Goal: Information Seeking & Learning: Learn about a topic

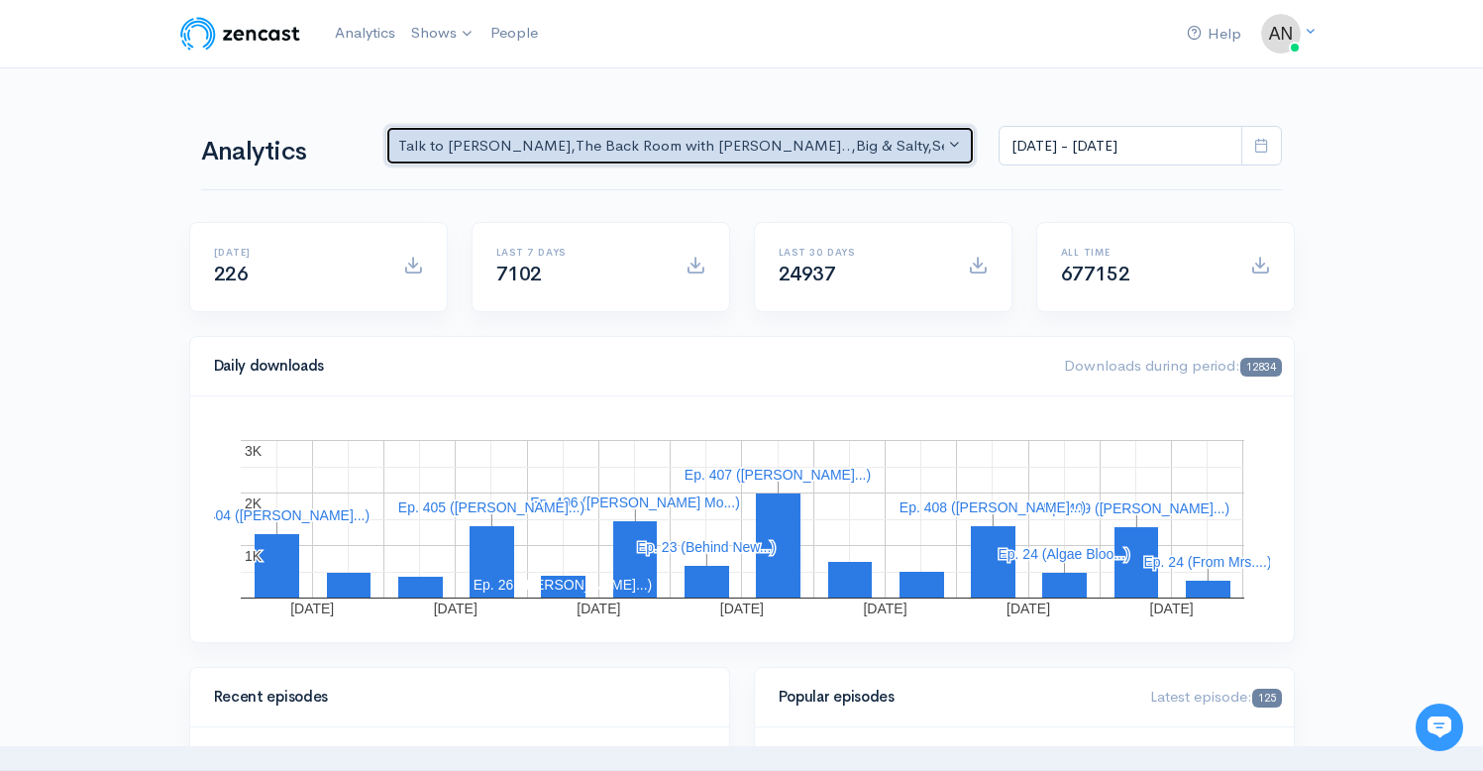
click at [864, 146] on div "Talk to [PERSON_NAME] , The Back Room with [PERSON_NAME].. , Big & Salty , Seri…" at bounding box center [671, 146] width 547 height 23
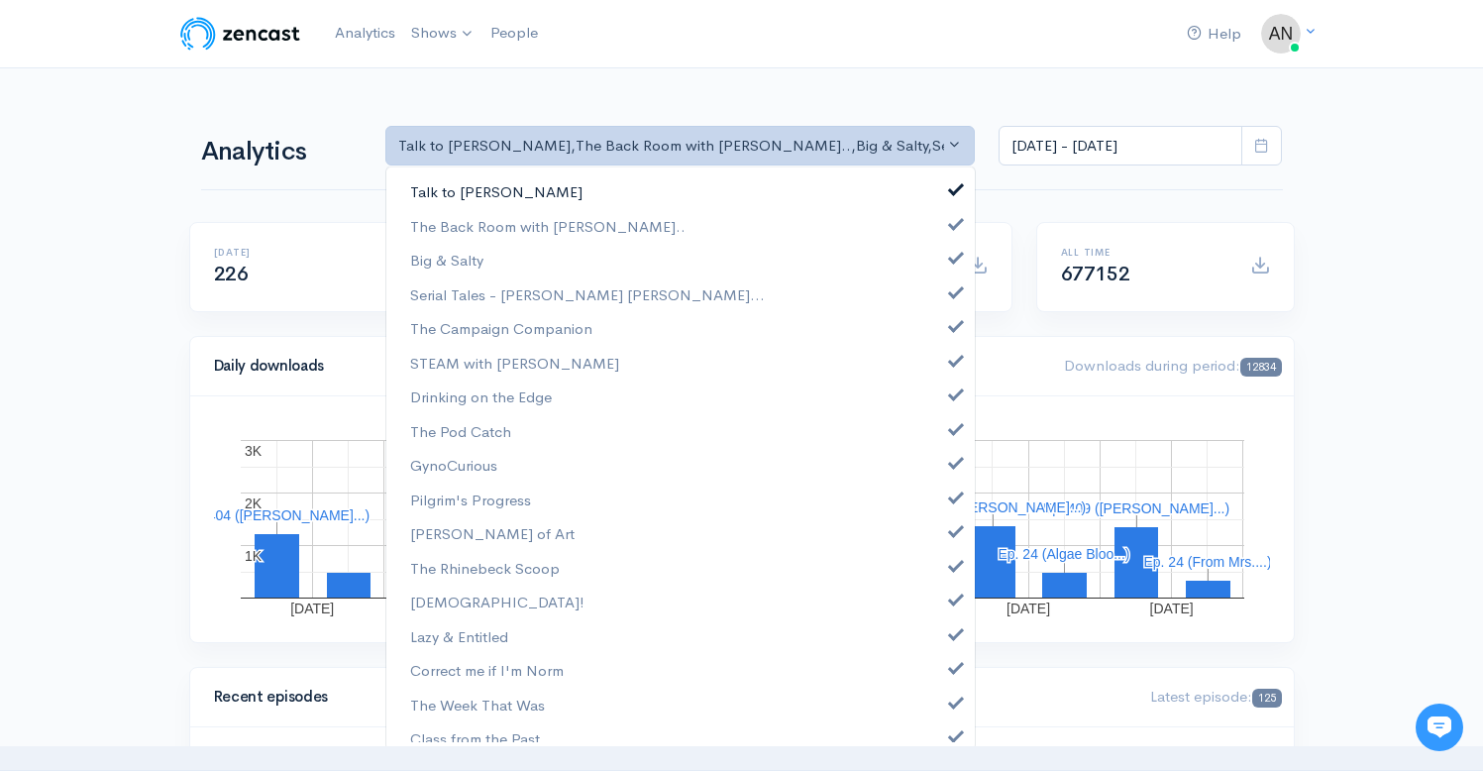
click at [952, 184] on span at bounding box center [956, 186] width 8 height 15
select select "10316"
click at [944, 263] on link "Big & Salty" at bounding box center [680, 260] width 588 height 35
click at [952, 297] on span at bounding box center [956, 289] width 8 height 15
click at [943, 338] on link "The Campaign Companion" at bounding box center [680, 328] width 588 height 35
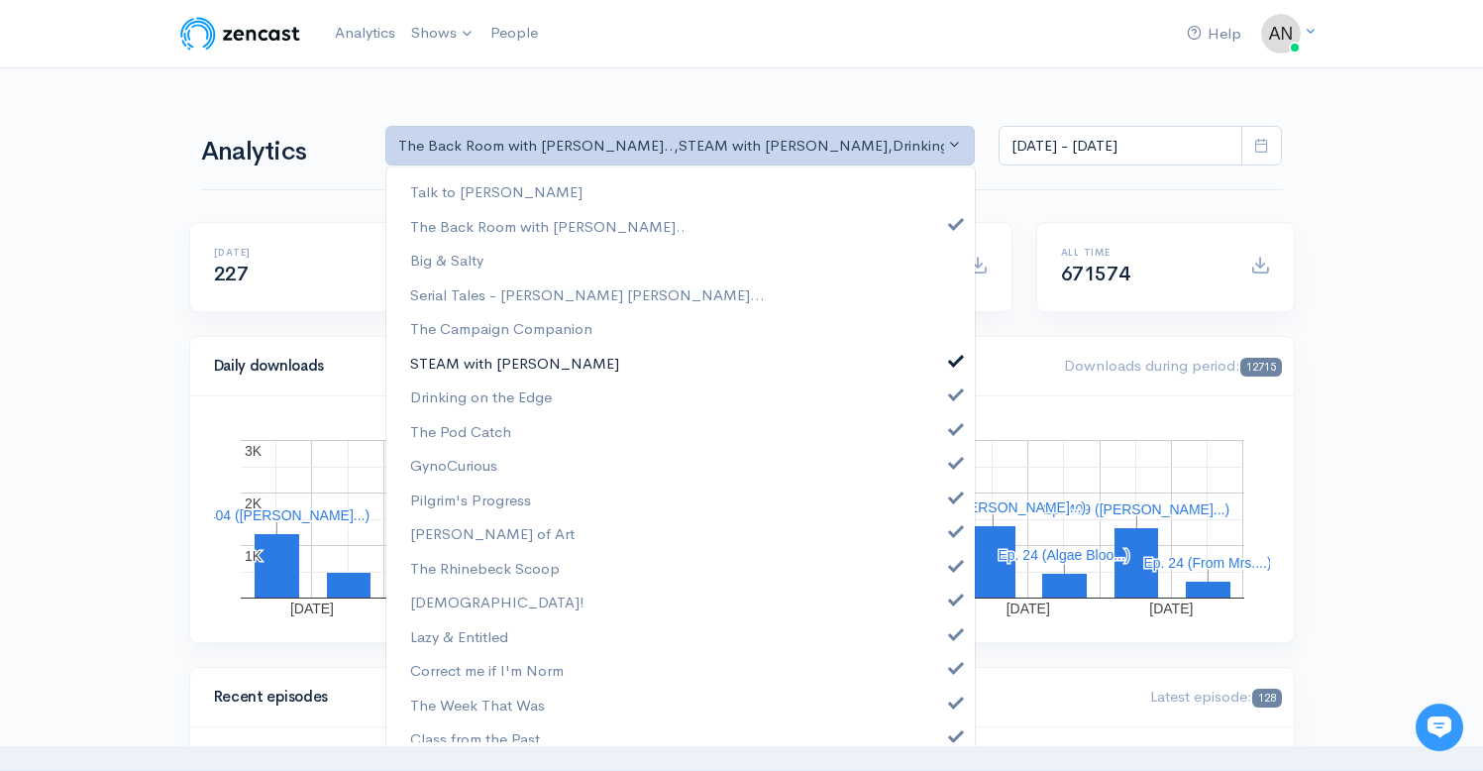
click at [952, 364] on span at bounding box center [956, 358] width 8 height 15
click at [942, 401] on link "Drinking on the Edge" at bounding box center [680, 396] width 588 height 35
click at [952, 428] on span at bounding box center [956, 426] width 8 height 15
click at [952, 462] on span at bounding box center [956, 460] width 8 height 15
click at [952, 496] on span at bounding box center [956, 494] width 8 height 15
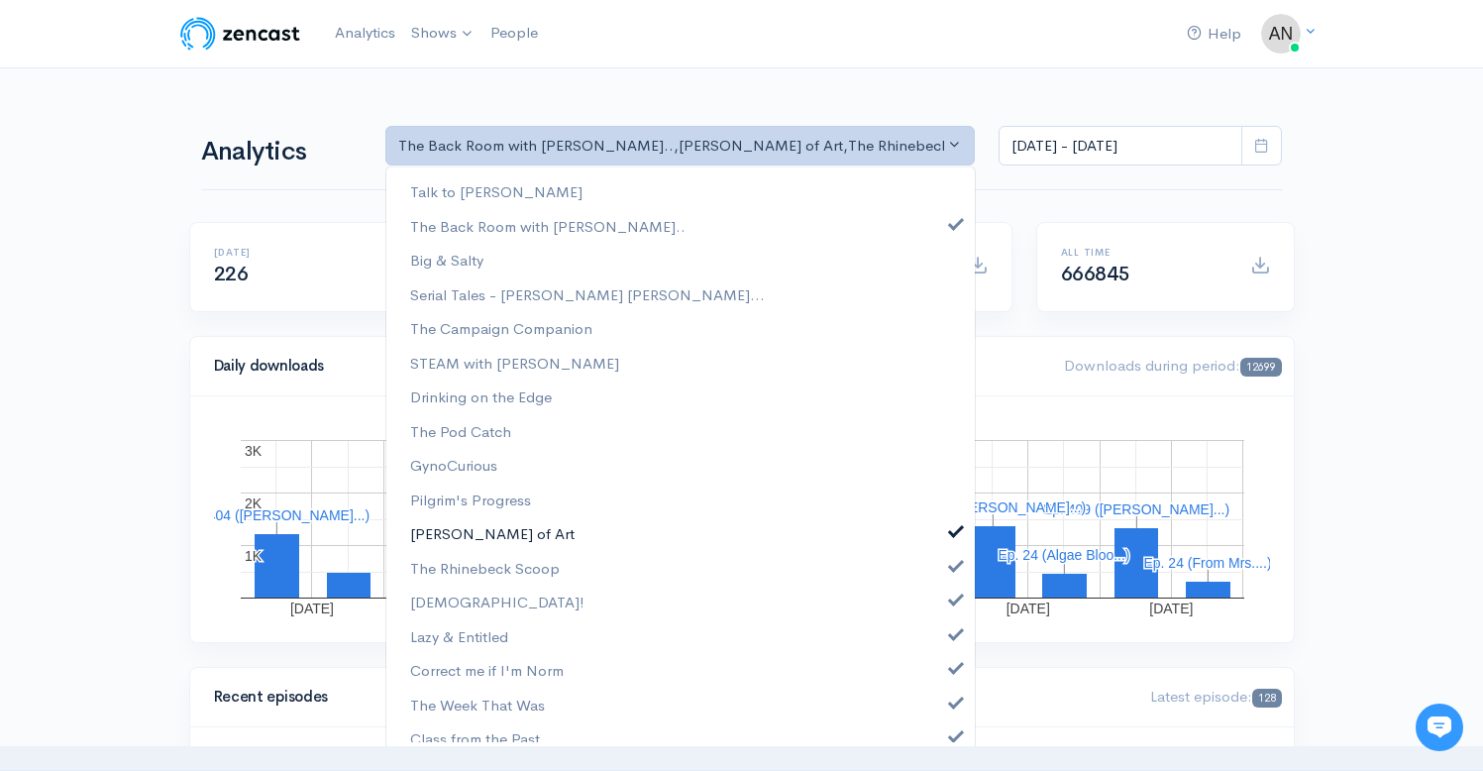
click at [952, 534] on span at bounding box center [956, 528] width 8 height 15
click at [938, 572] on link "The Rhinebeck Scoop" at bounding box center [680, 568] width 588 height 35
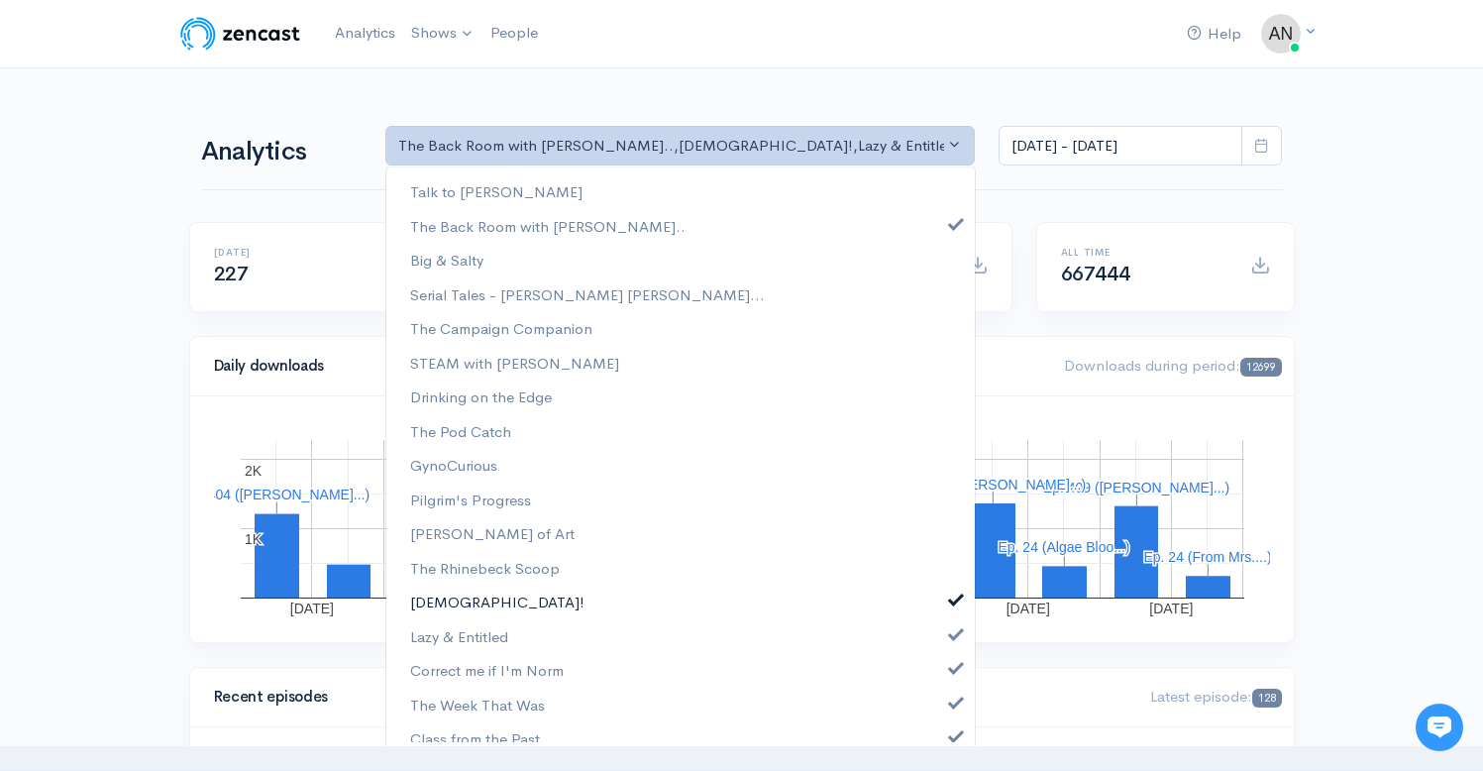
click at [952, 601] on span at bounding box center [956, 596] width 8 height 15
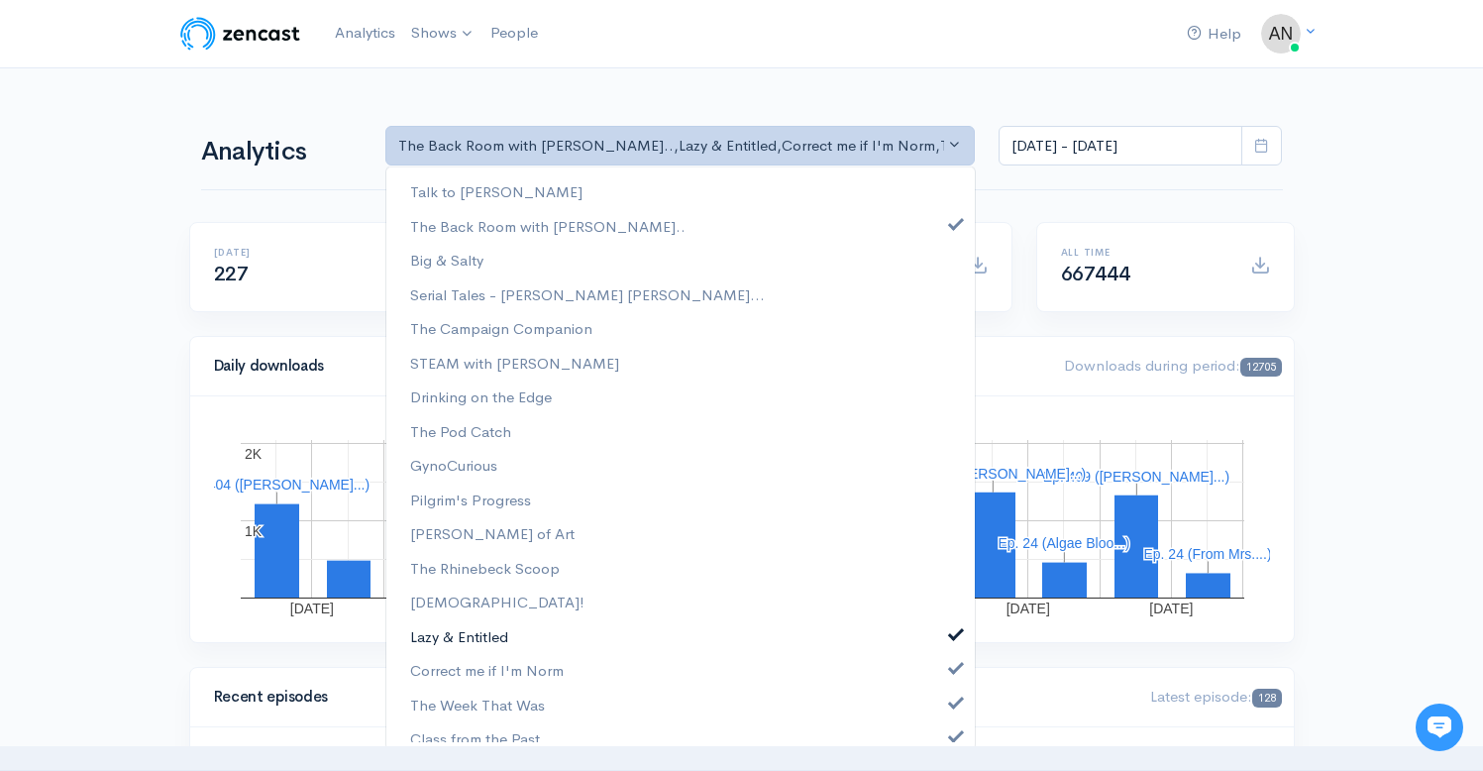
click at [939, 640] on link "Lazy & Entitled" at bounding box center [680, 636] width 588 height 35
click at [939, 675] on link "Correct me if I'm Norm" at bounding box center [680, 670] width 588 height 35
click at [939, 708] on link "The Week That Was" at bounding box center [680, 704] width 588 height 35
click at [952, 729] on span at bounding box center [956, 733] width 8 height 15
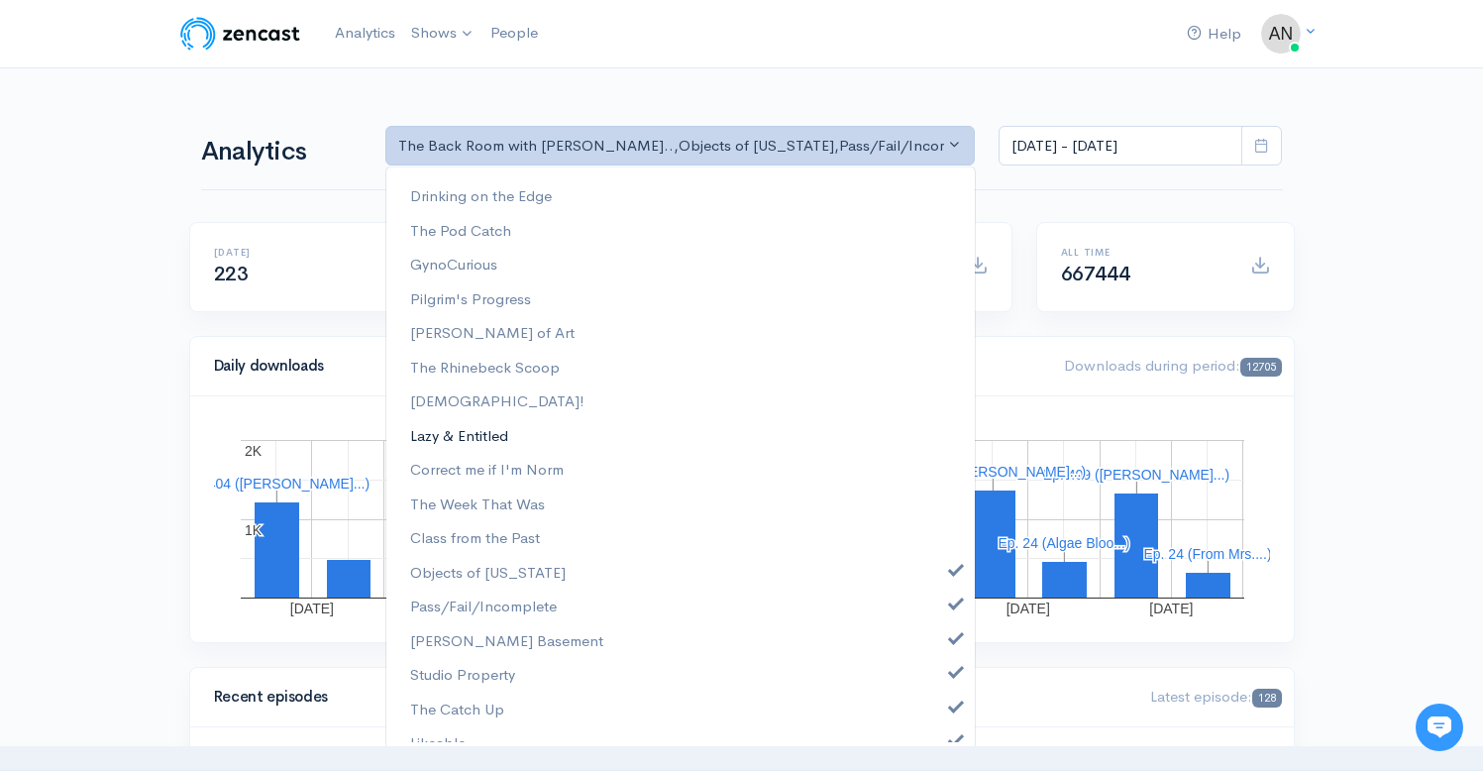
scroll to position [288, 0]
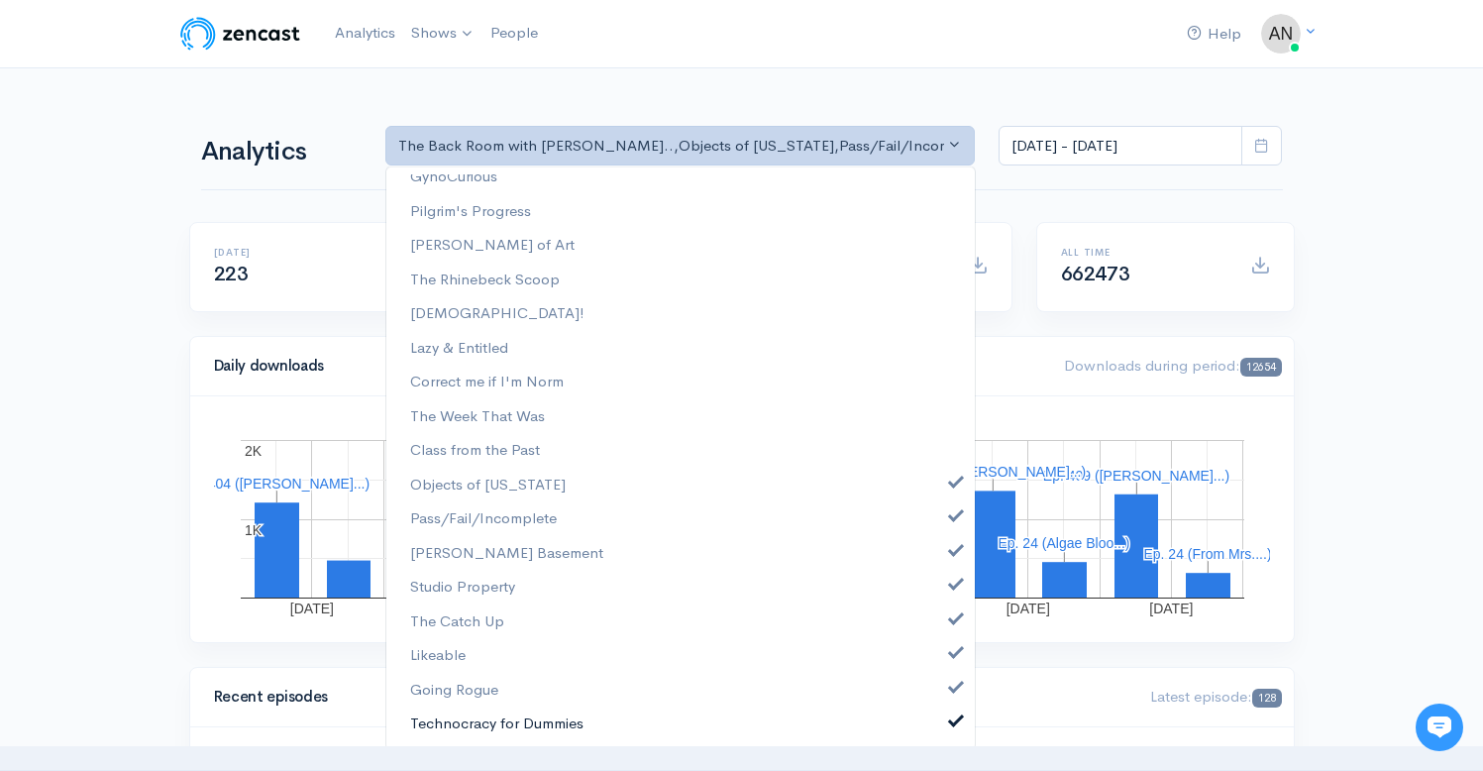
click at [952, 722] on span at bounding box center [956, 718] width 8 height 15
click at [952, 684] on span at bounding box center [956, 685] width 8 height 15
click at [952, 656] on span at bounding box center [956, 650] width 8 height 15
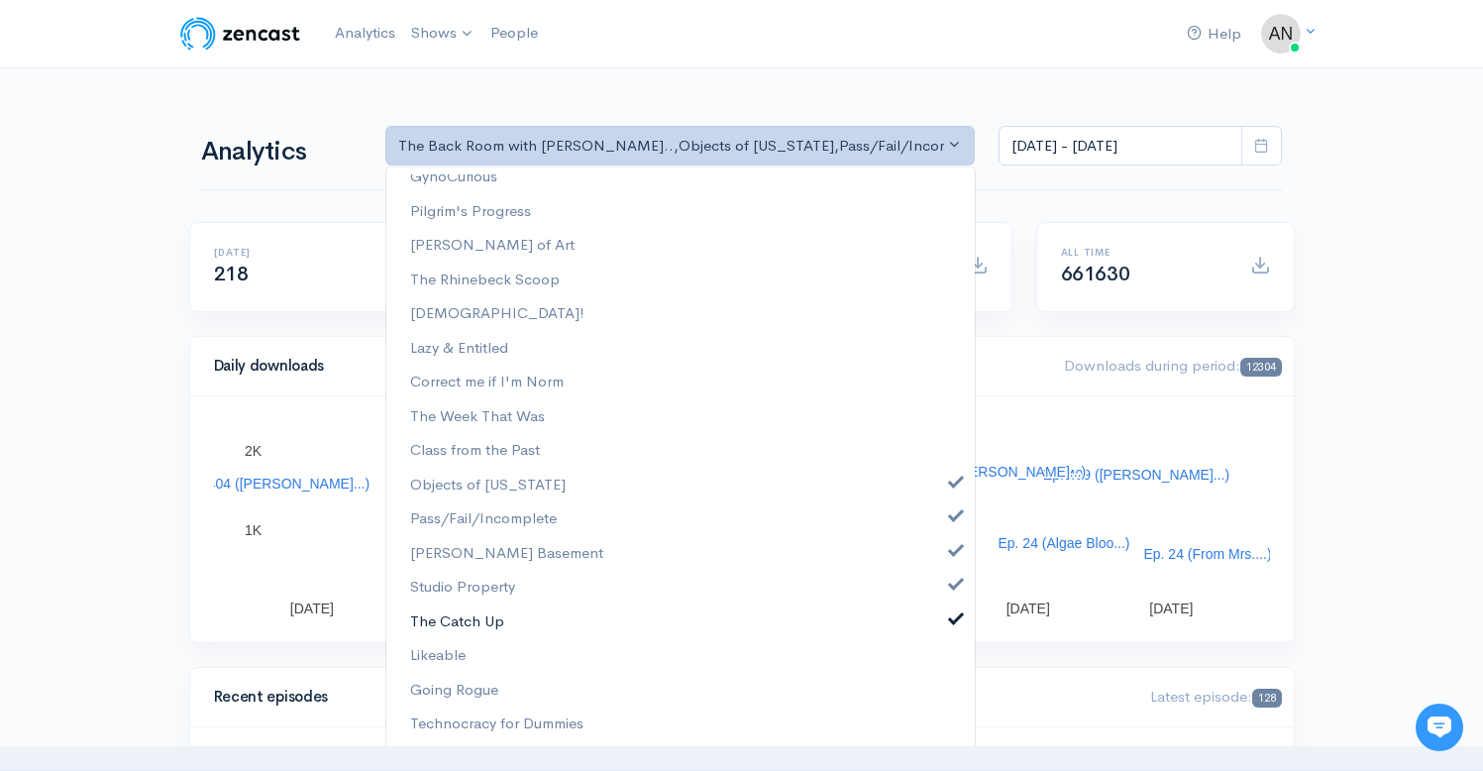
click at [939, 626] on link "The Catch Up" at bounding box center [680, 621] width 588 height 35
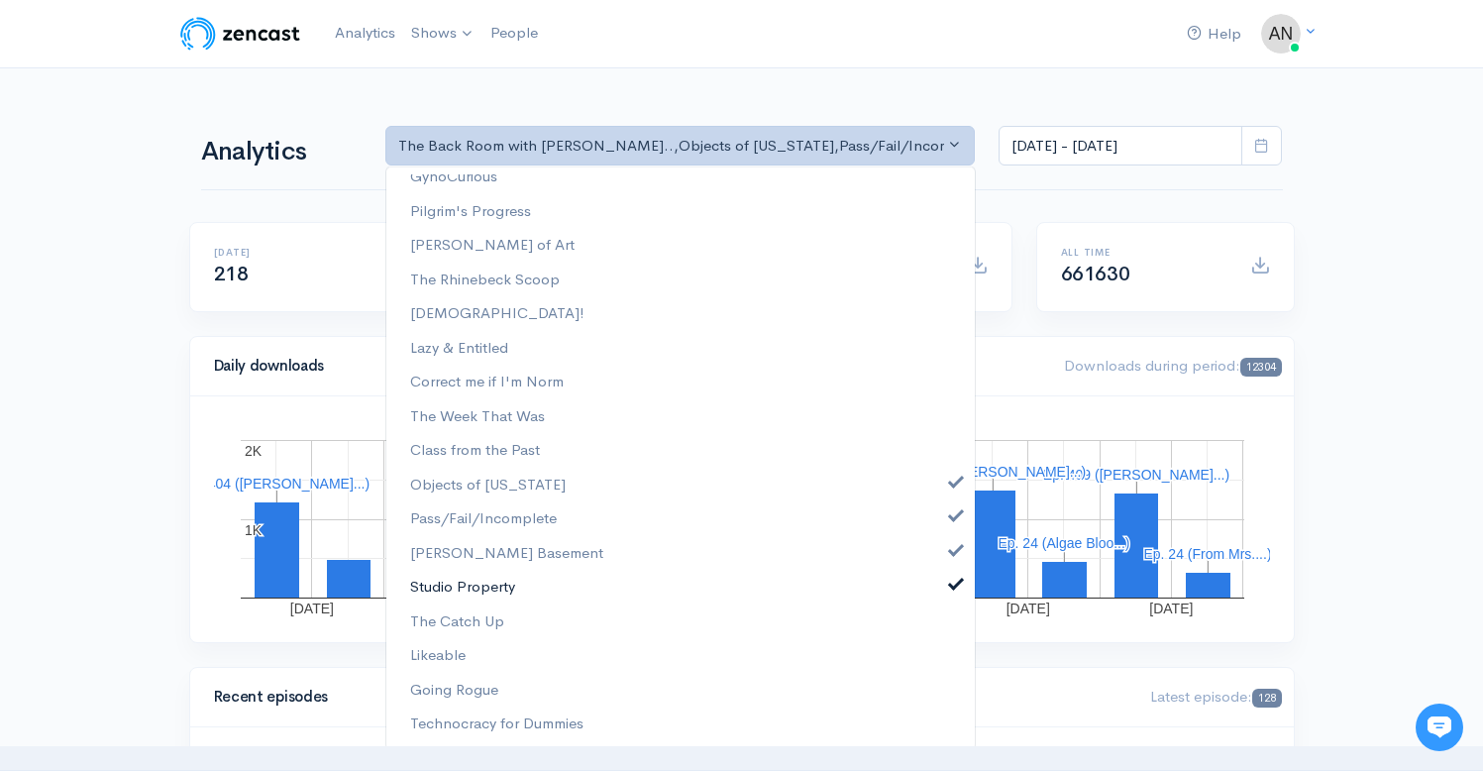
click at [939, 592] on link "Studio Property" at bounding box center [680, 587] width 588 height 35
click at [937, 558] on link "[PERSON_NAME] Basement" at bounding box center [680, 553] width 588 height 35
click at [937, 505] on link "Pass/Fail/Incomplete" at bounding box center [680, 518] width 588 height 35
click at [952, 479] on span at bounding box center [956, 479] width 8 height 15
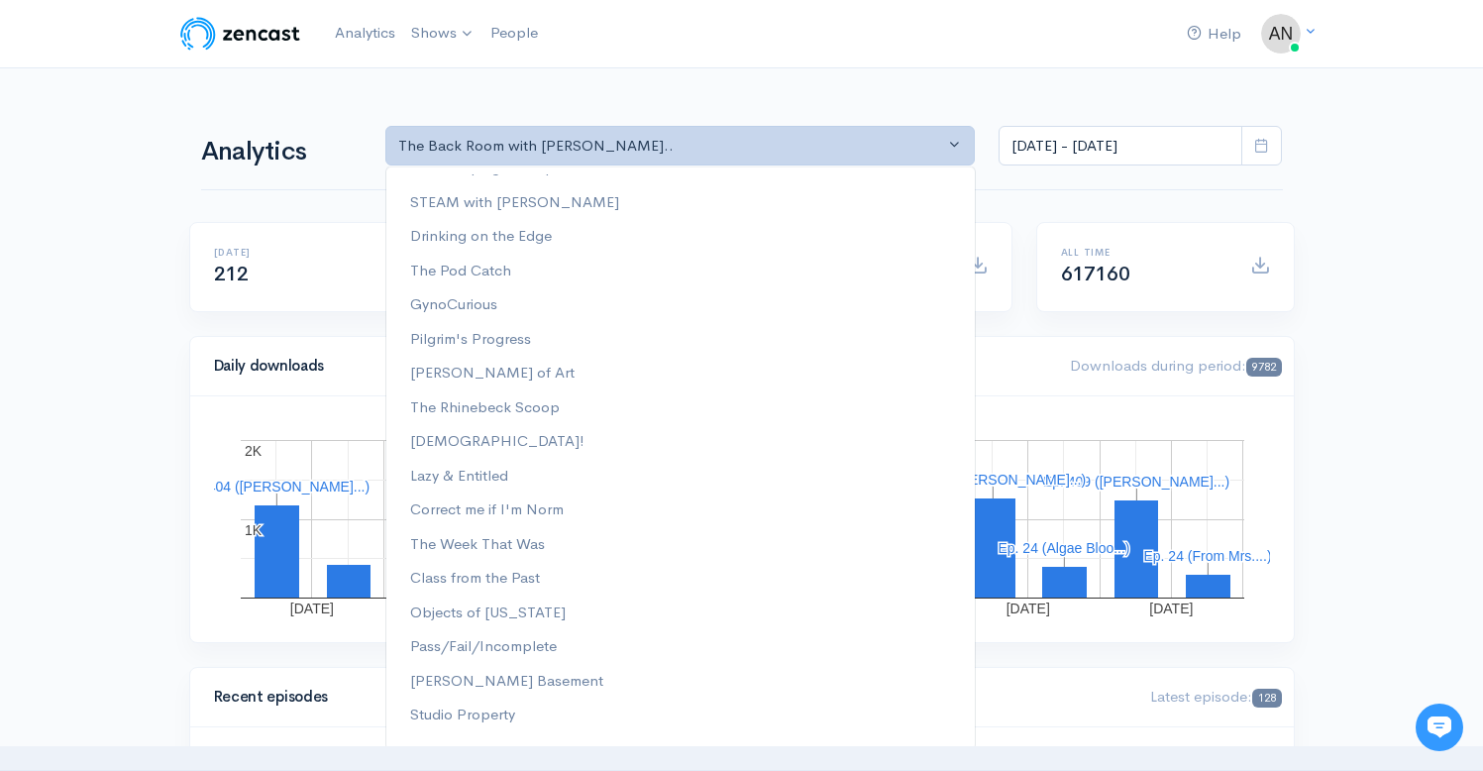
scroll to position [150, 0]
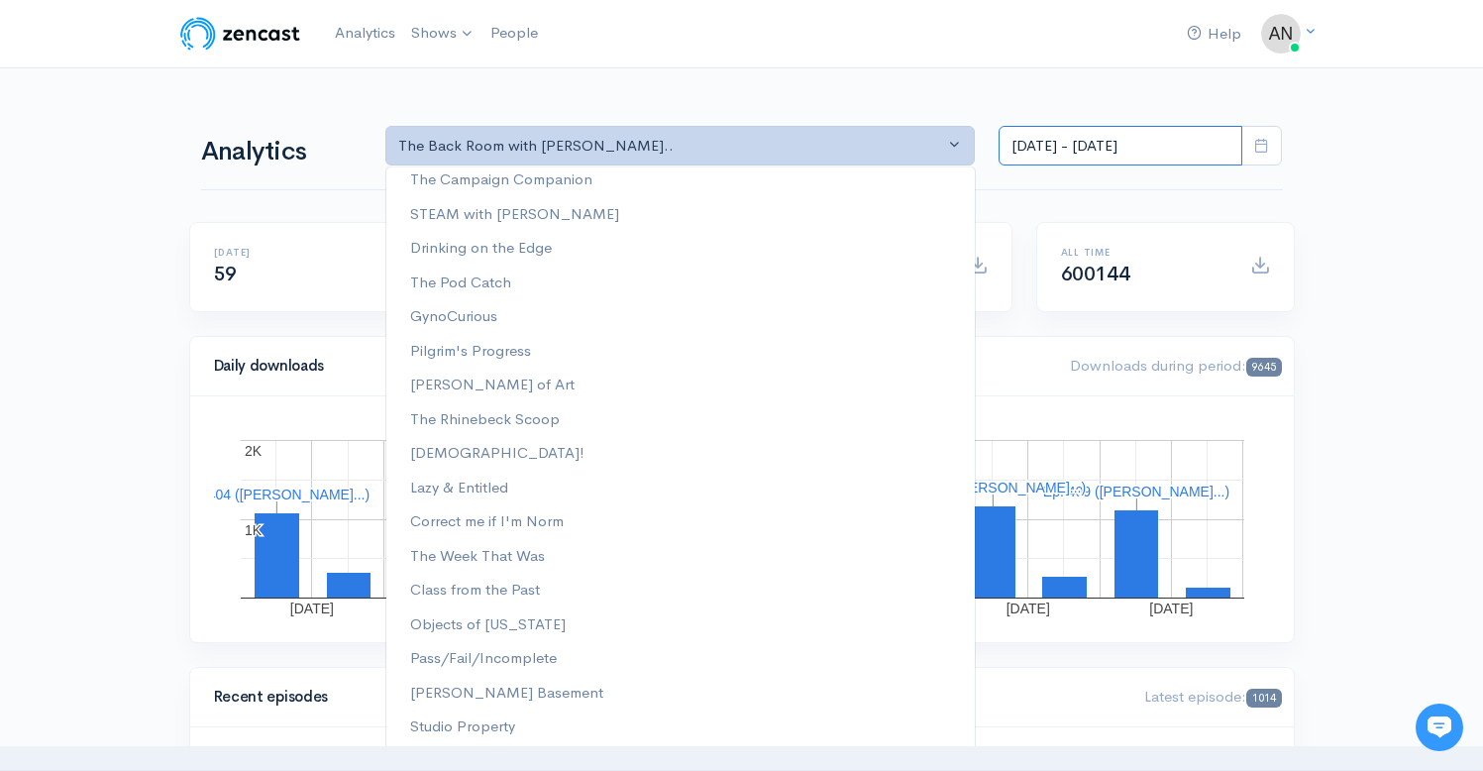
click at [1108, 144] on input "[DATE] - [DATE]" at bounding box center [1120, 146] width 244 height 41
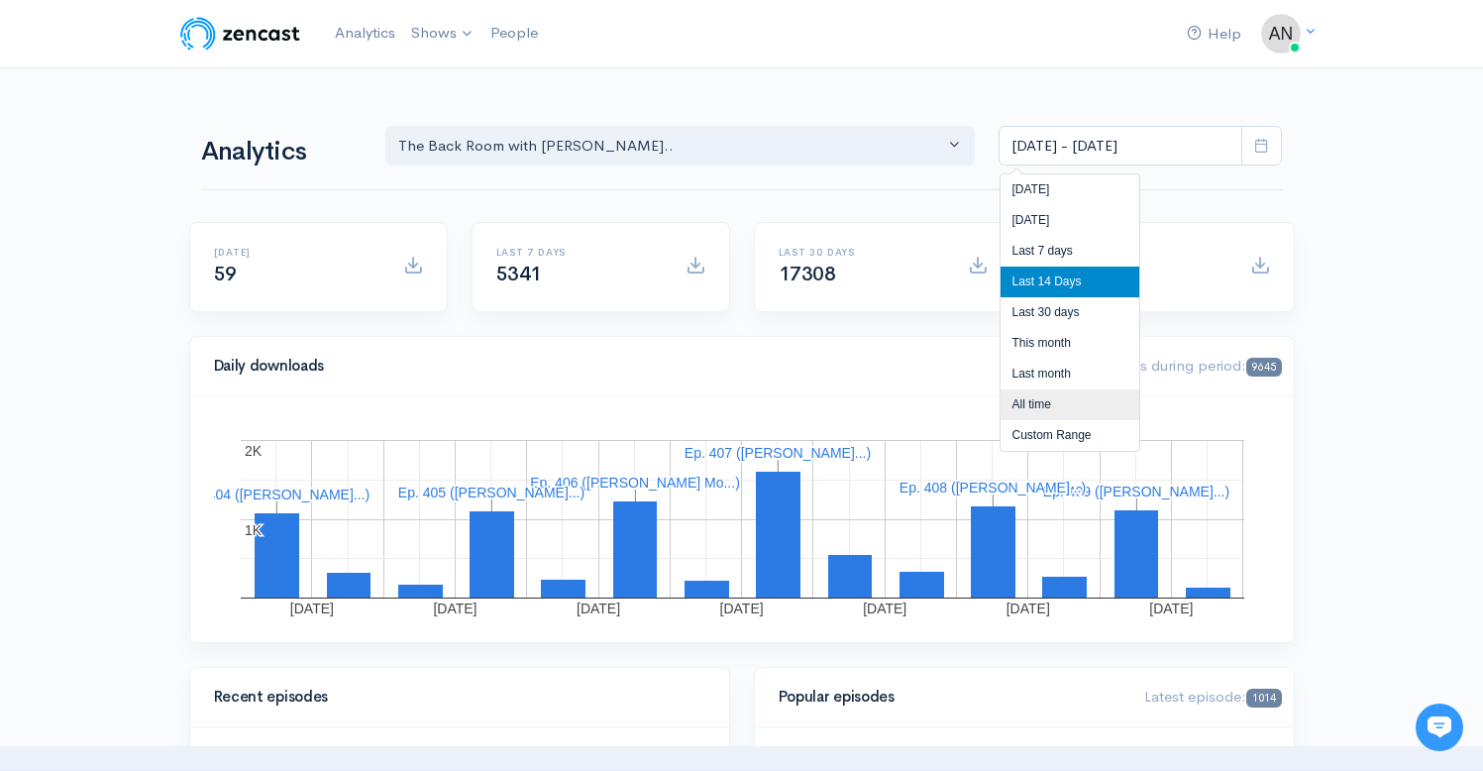
click at [1034, 400] on li "All time" at bounding box center [1069, 404] width 139 height 31
type input "[DATE] - [DATE]"
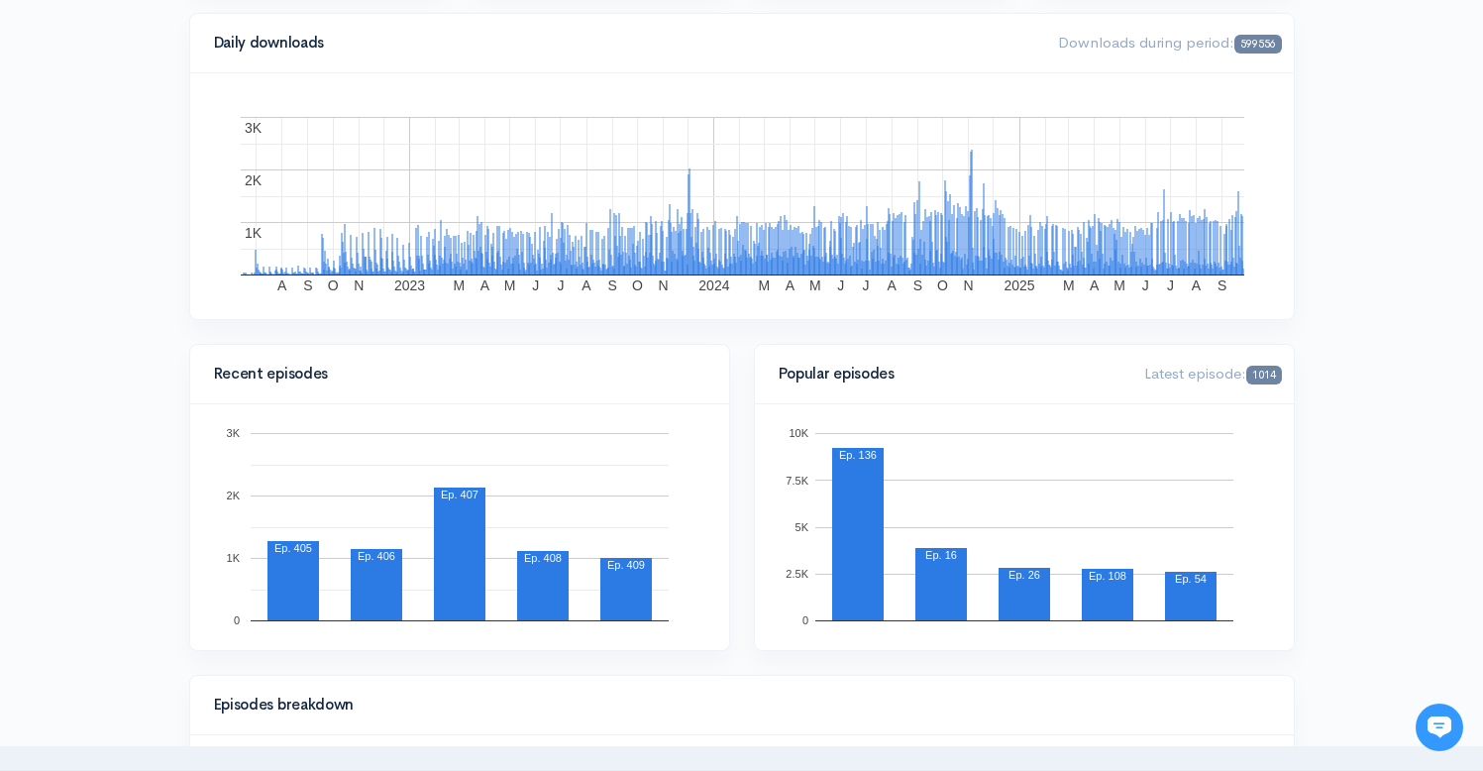
scroll to position [314, 0]
